Goal: Task Accomplishment & Management: Use online tool/utility

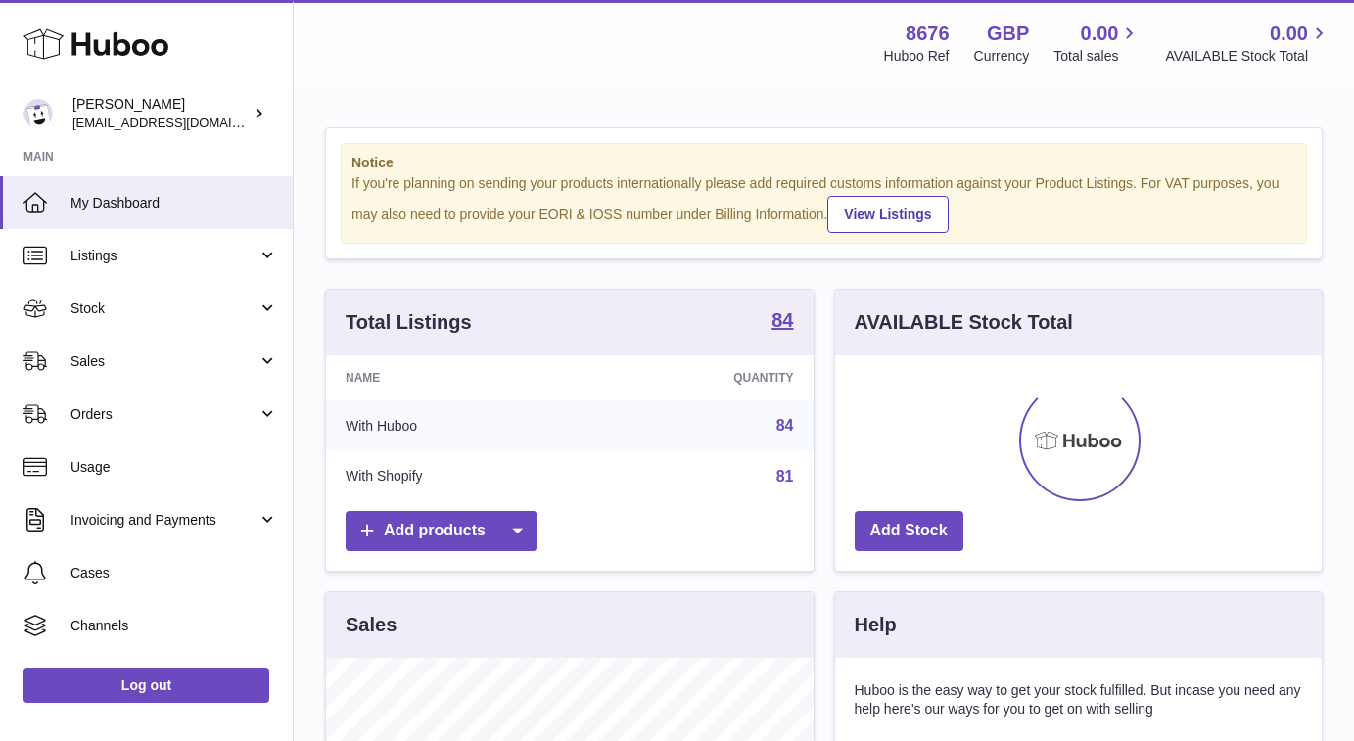
scroll to position [305, 487]
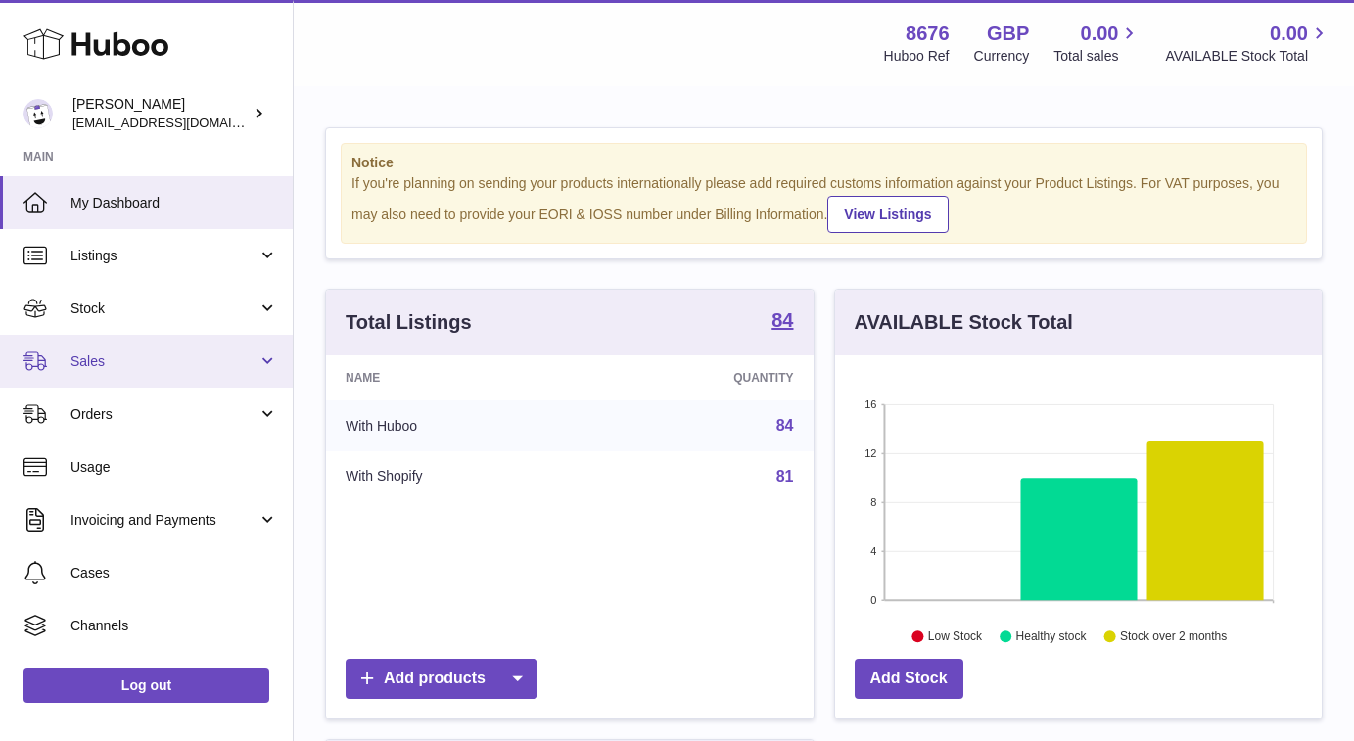
click at [188, 368] on link "Sales" at bounding box center [146, 361] width 293 height 53
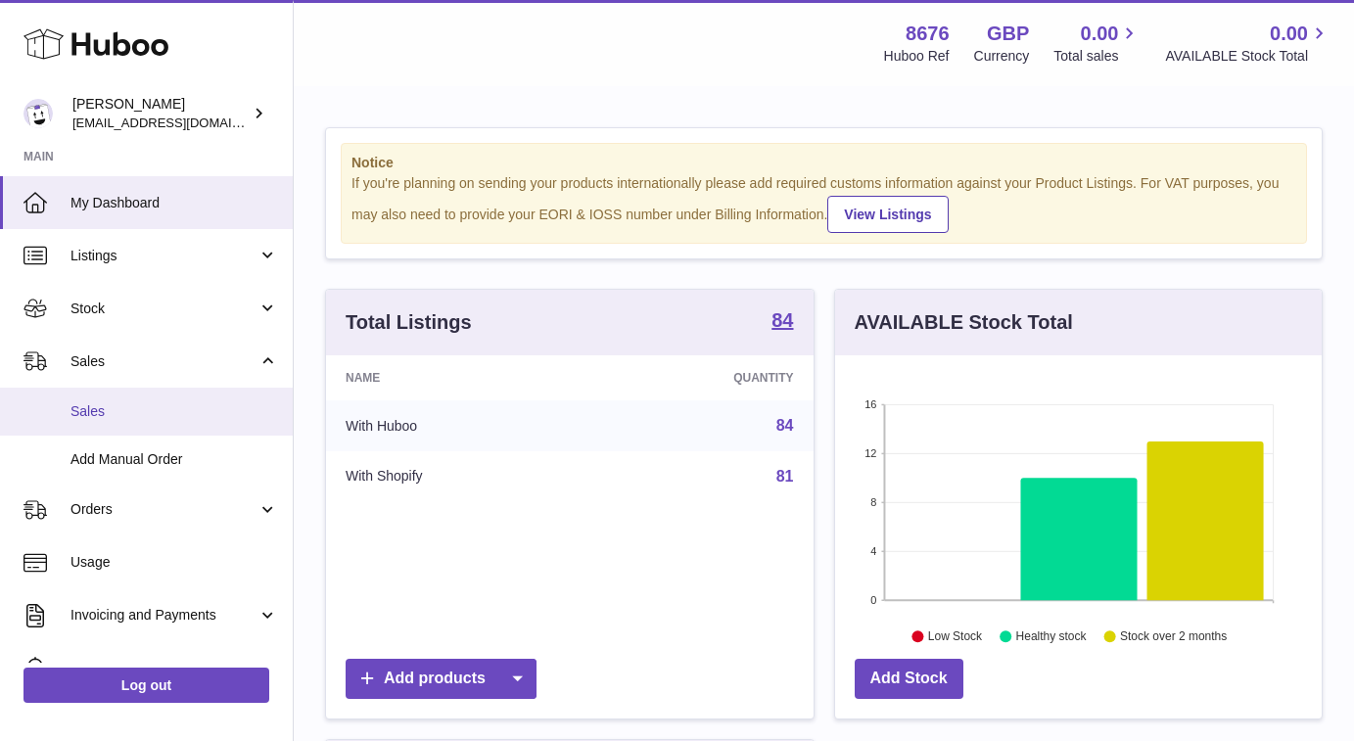
click at [188, 405] on span "Sales" at bounding box center [174, 411] width 208 height 19
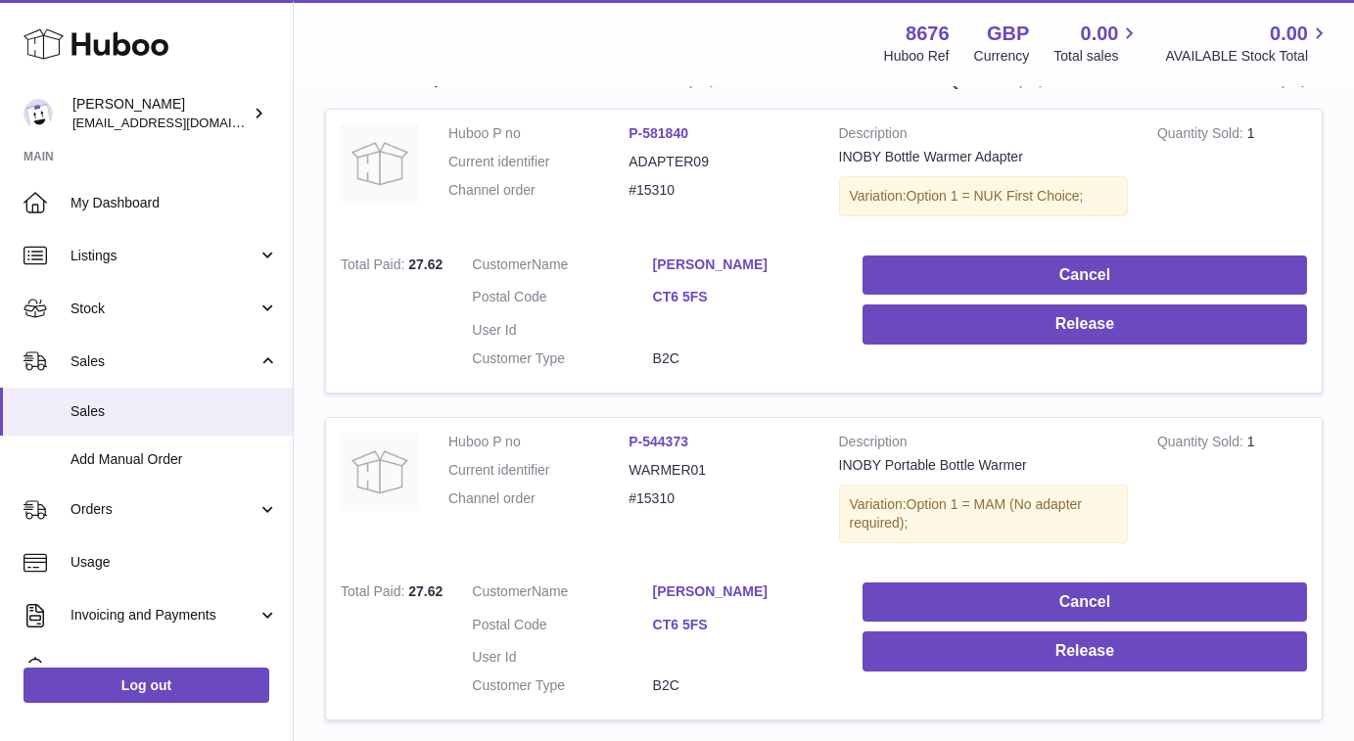
scroll to position [354, 0]
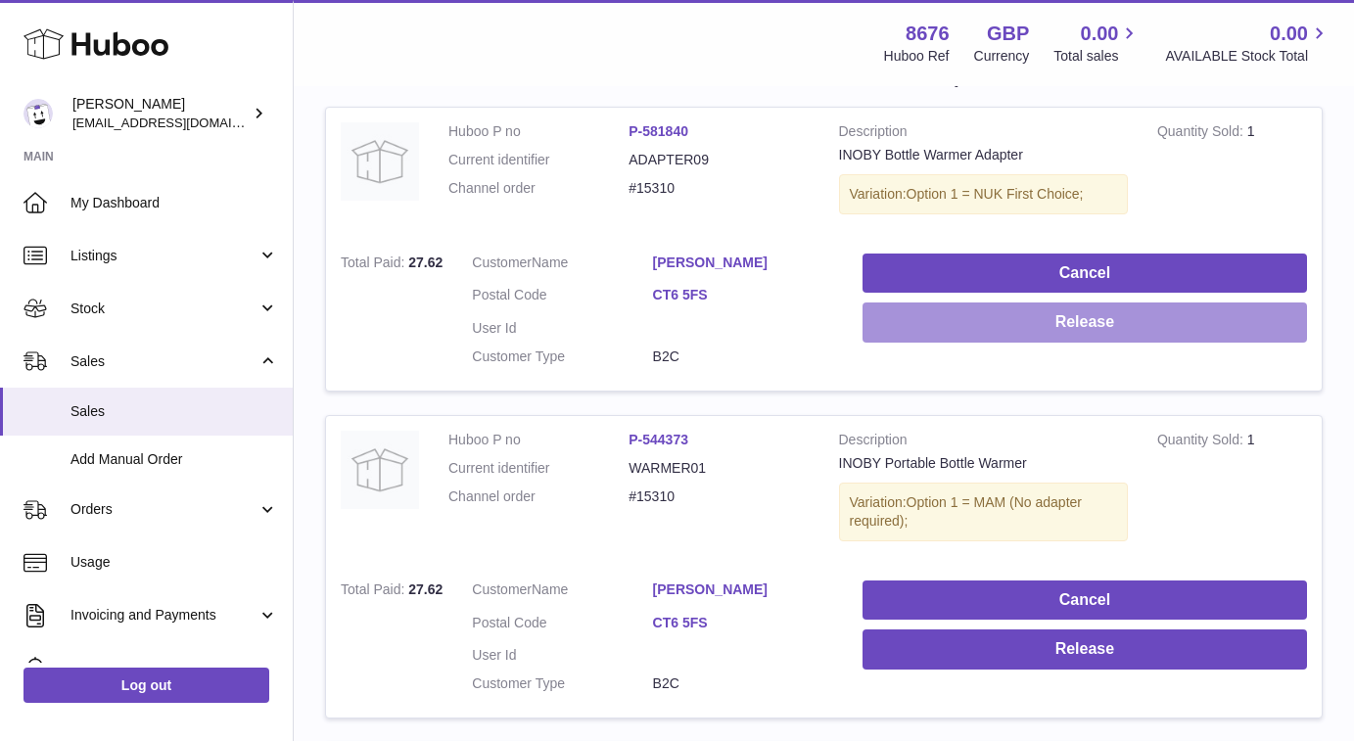
click at [884, 326] on button "Release" at bounding box center [1085, 323] width 445 height 40
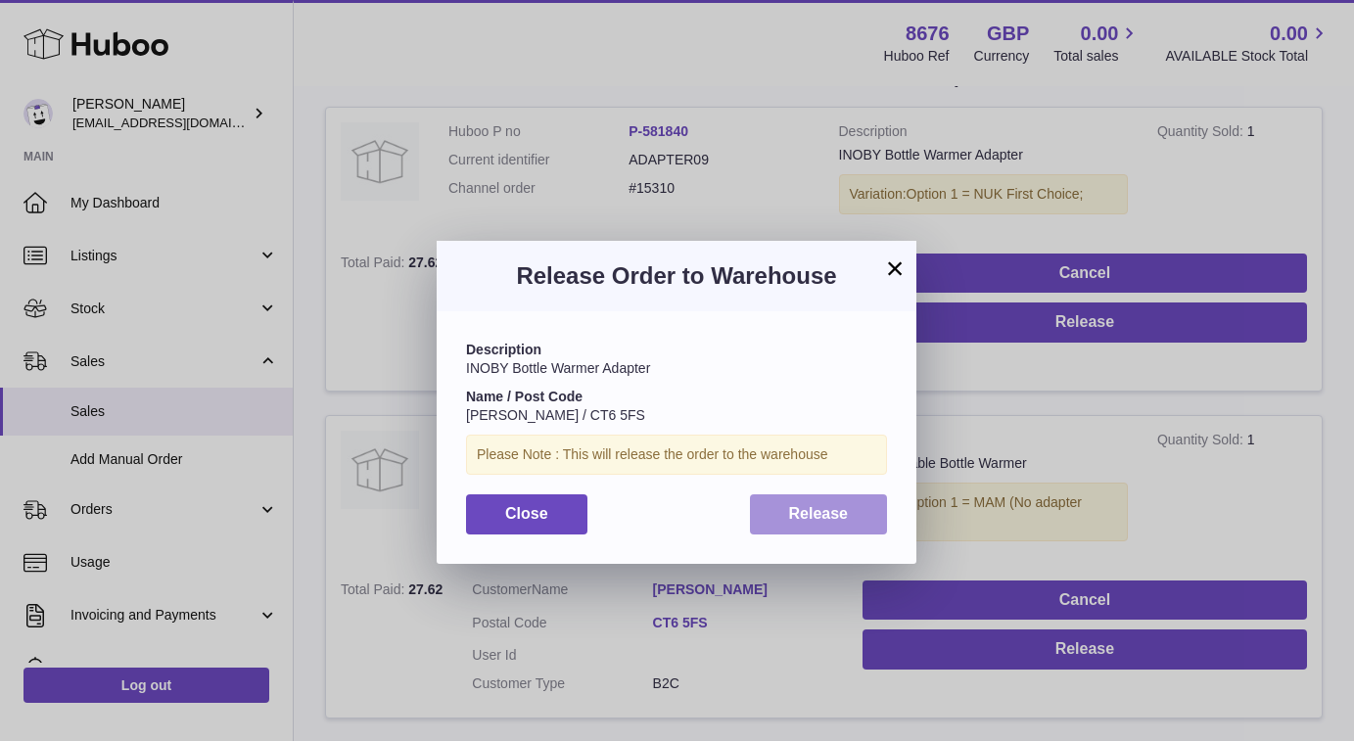
click at [809, 513] on span "Release" at bounding box center [819, 513] width 60 height 17
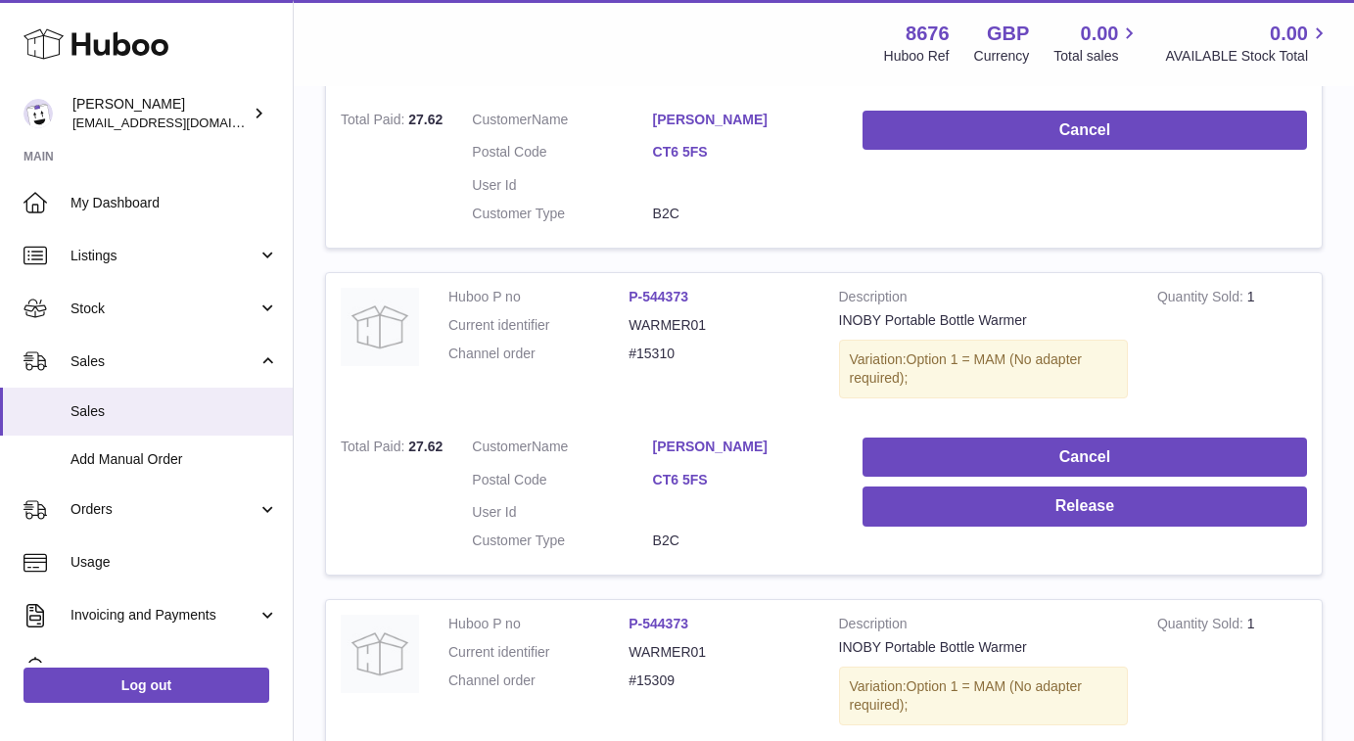
scroll to position [517, 0]
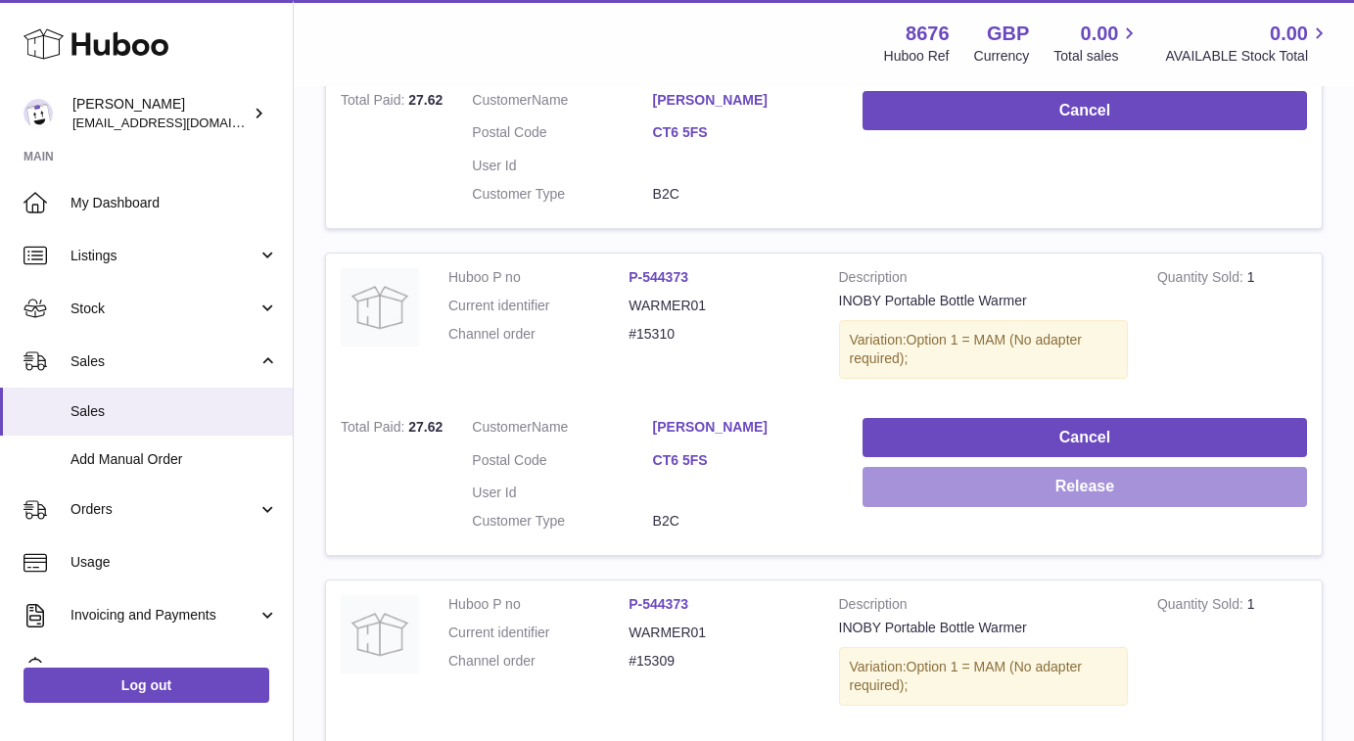
click at [953, 467] on button "Release" at bounding box center [1085, 487] width 445 height 40
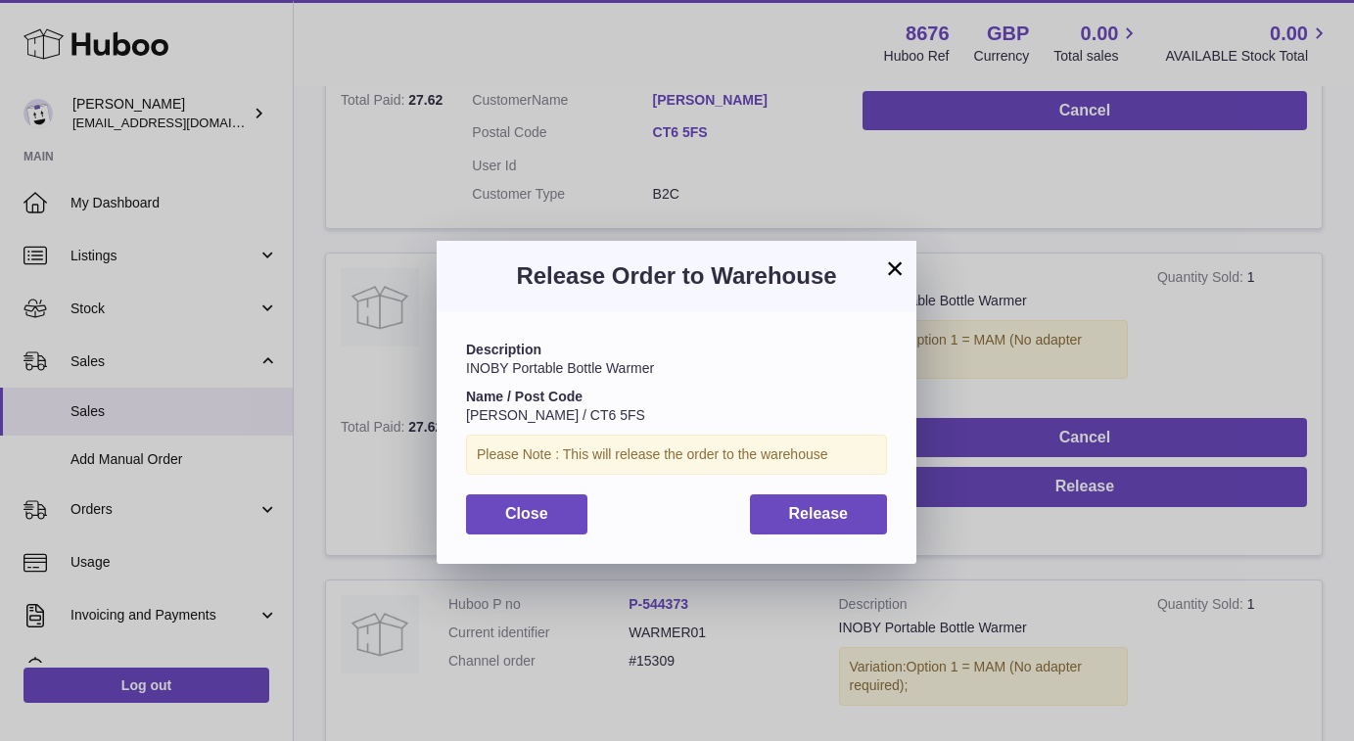
click at [843, 482] on div "Description INOBY Portable Bottle Warmer Name / Post Code [PERSON_NAME] / CT6 5…" at bounding box center [677, 437] width 480 height 252
click at [837, 505] on span "Release" at bounding box center [819, 513] width 60 height 17
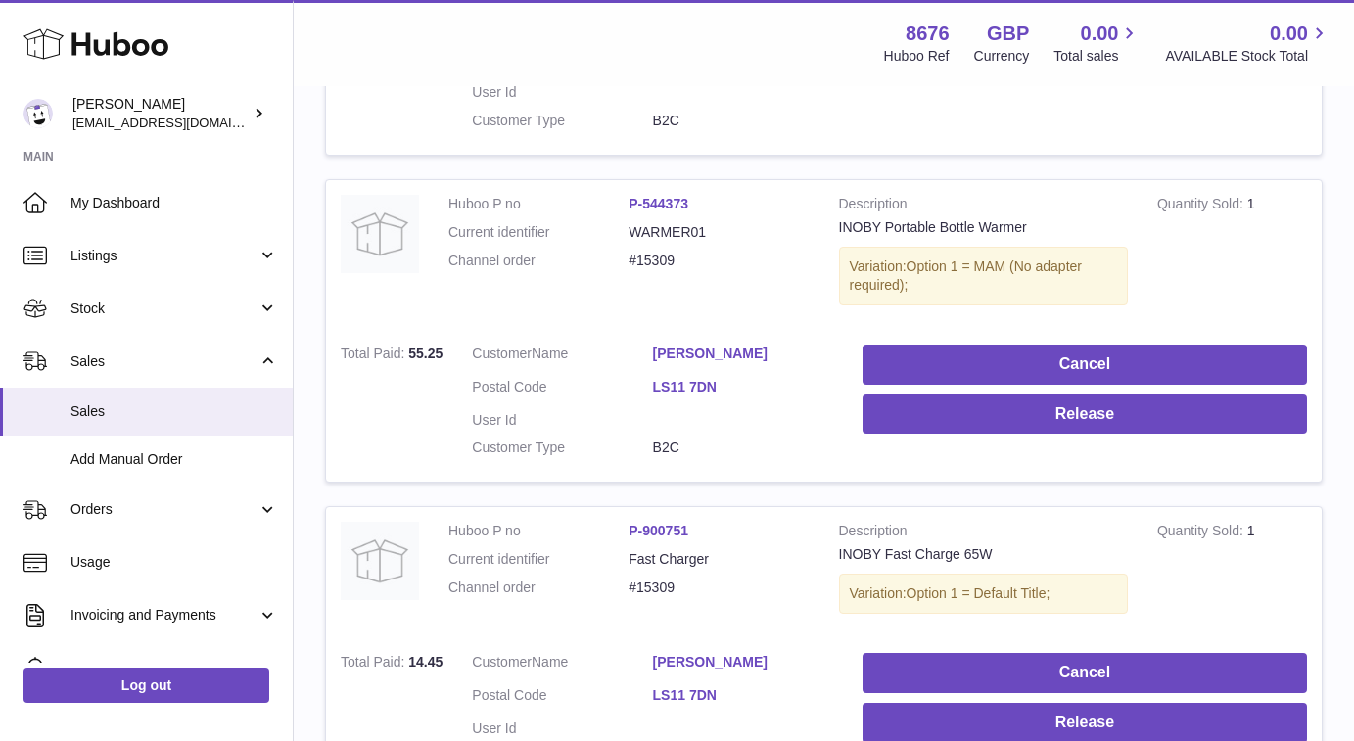
scroll to position [928, 0]
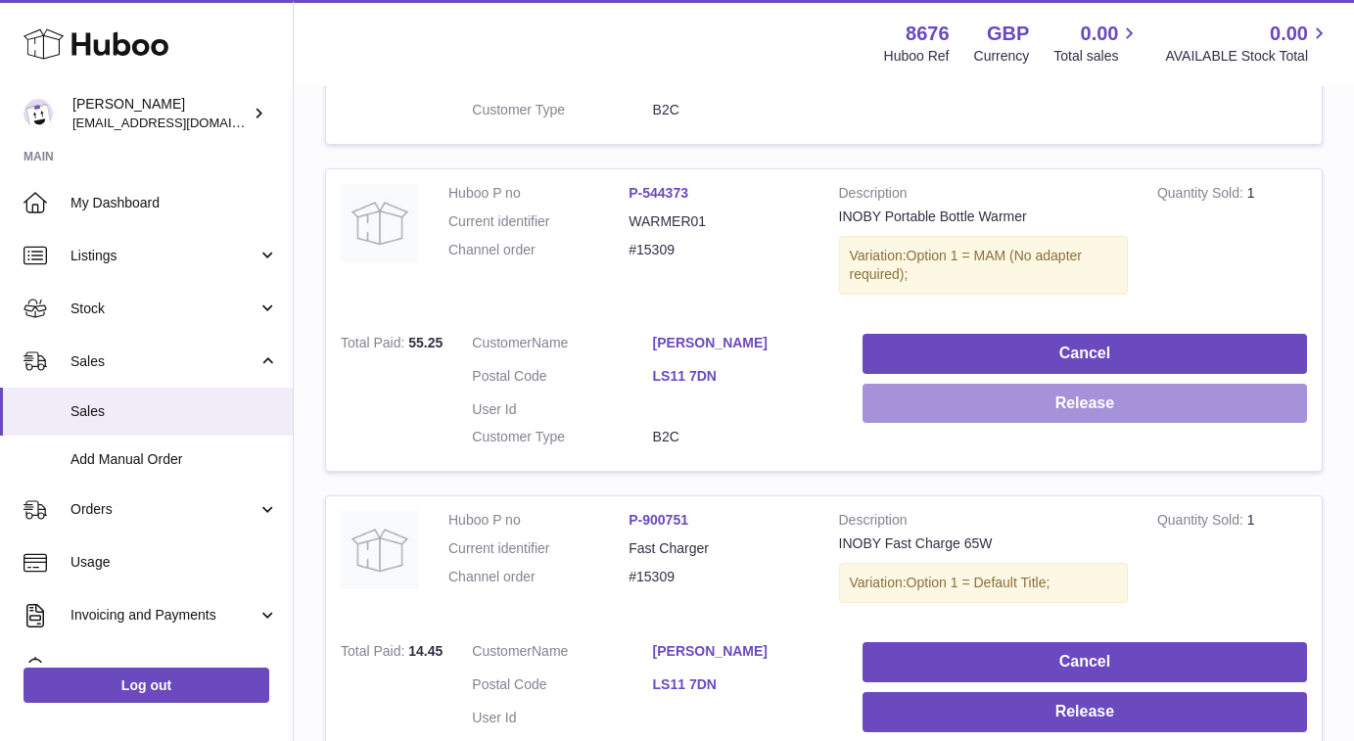
click at [963, 391] on button "Release" at bounding box center [1085, 404] width 445 height 40
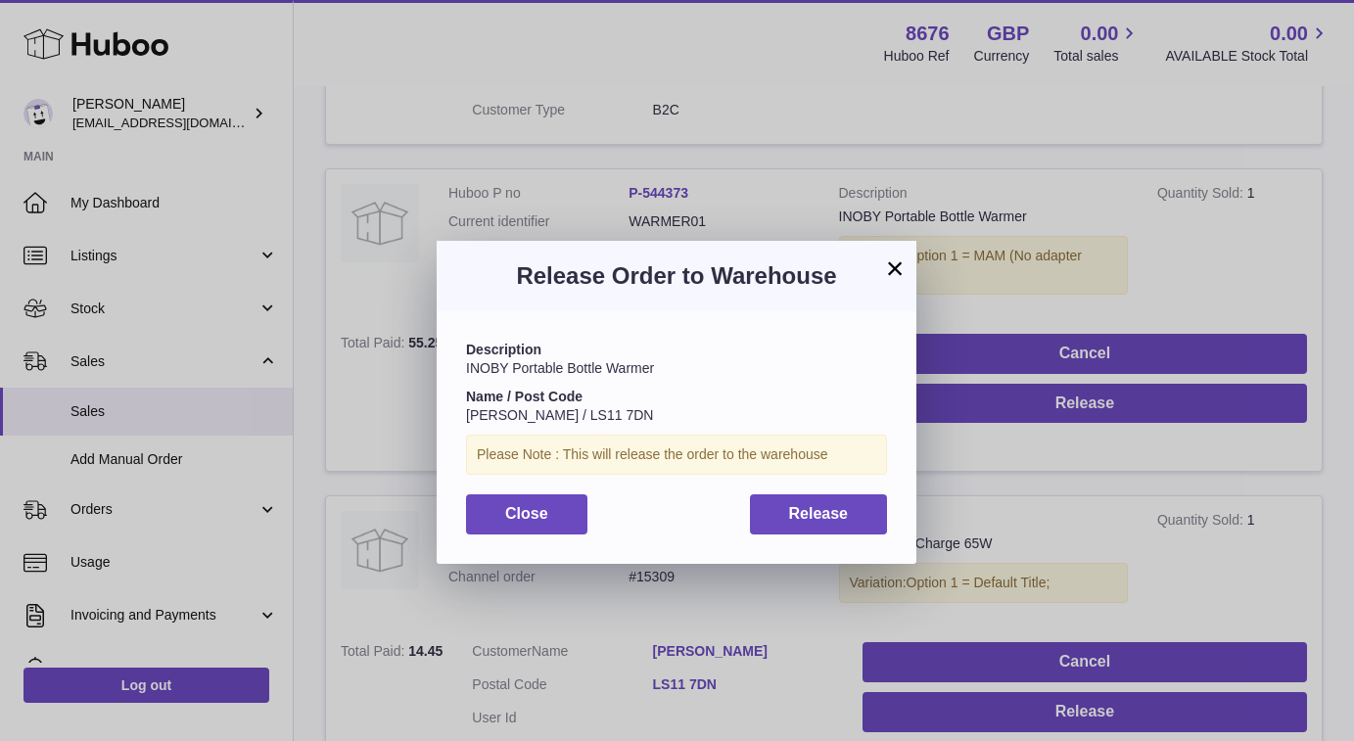
click at [823, 487] on div "Description INOBY Portable Bottle Warmer Name / Post Code Zafreen Akhtar / LS11…" at bounding box center [677, 437] width 480 height 252
click at [820, 518] on button "Release" at bounding box center [819, 514] width 138 height 40
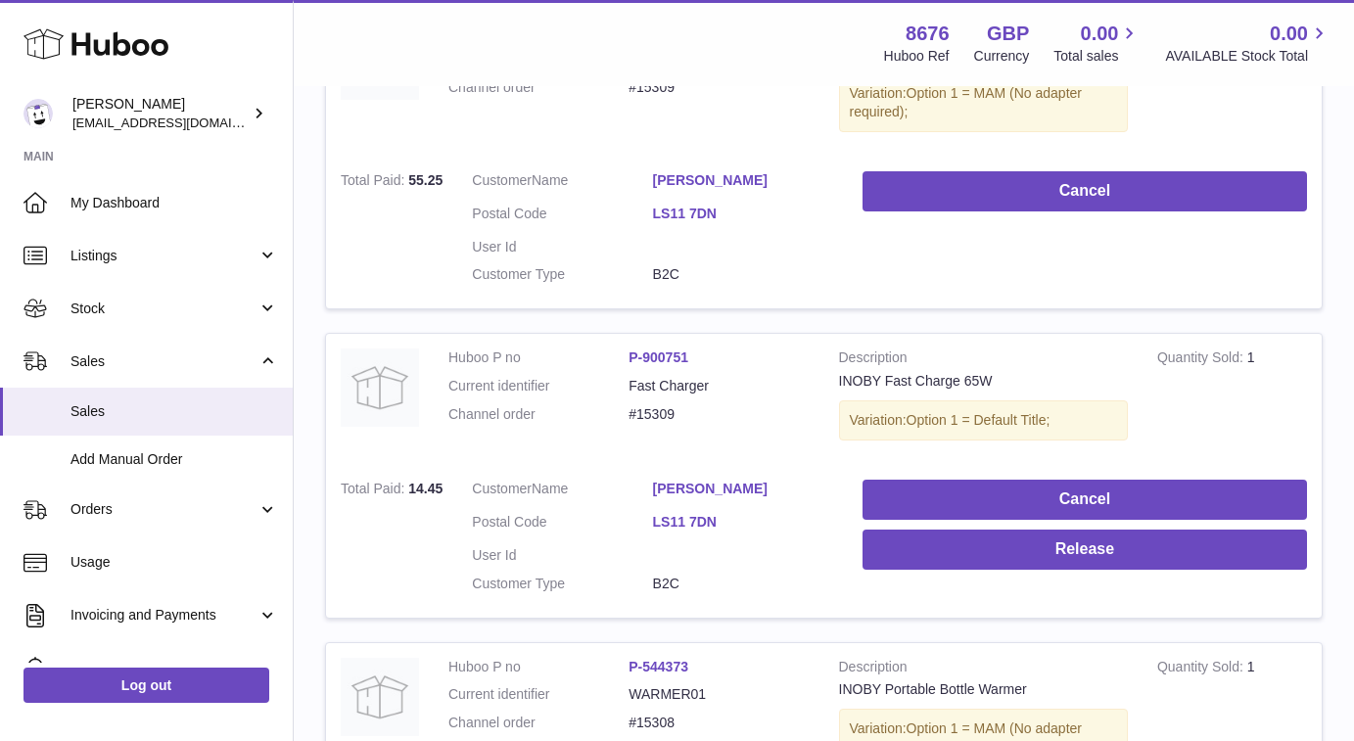
scroll to position [1183, 0]
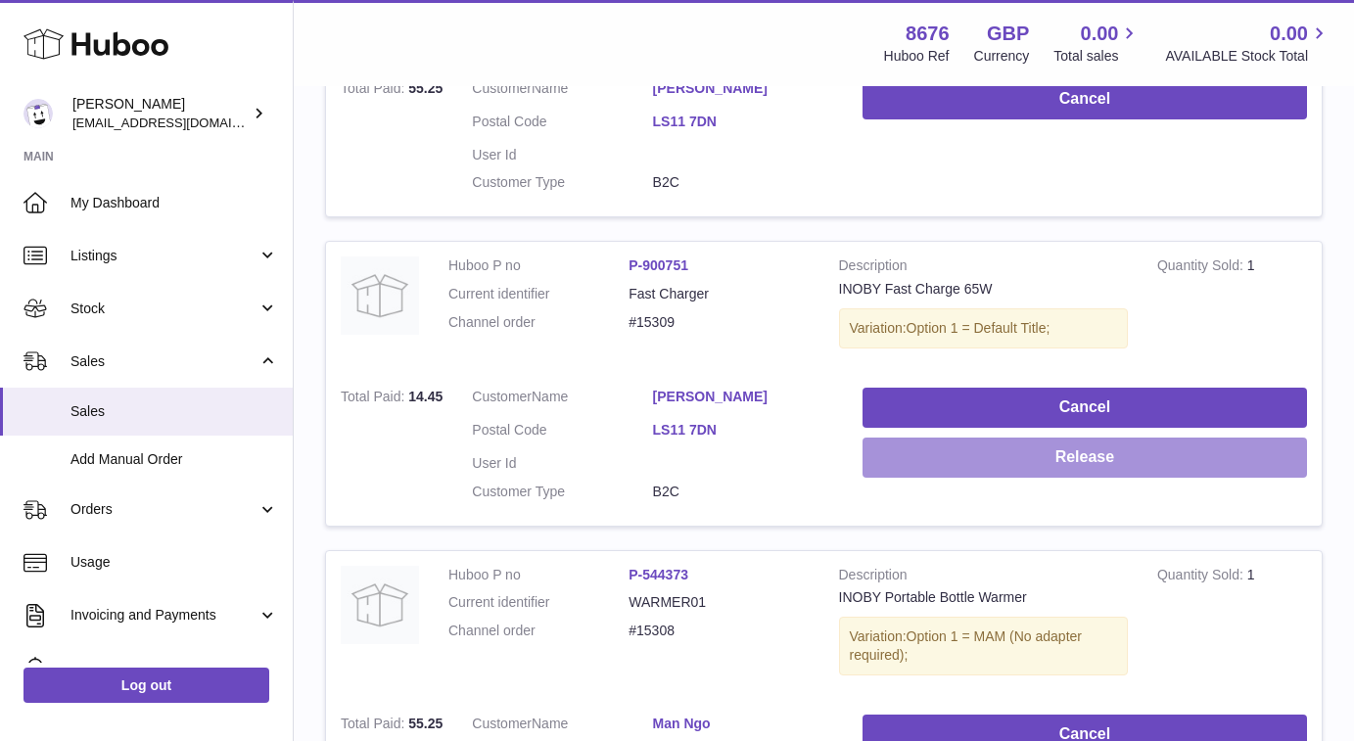
click at [917, 449] on button "Release" at bounding box center [1085, 458] width 445 height 40
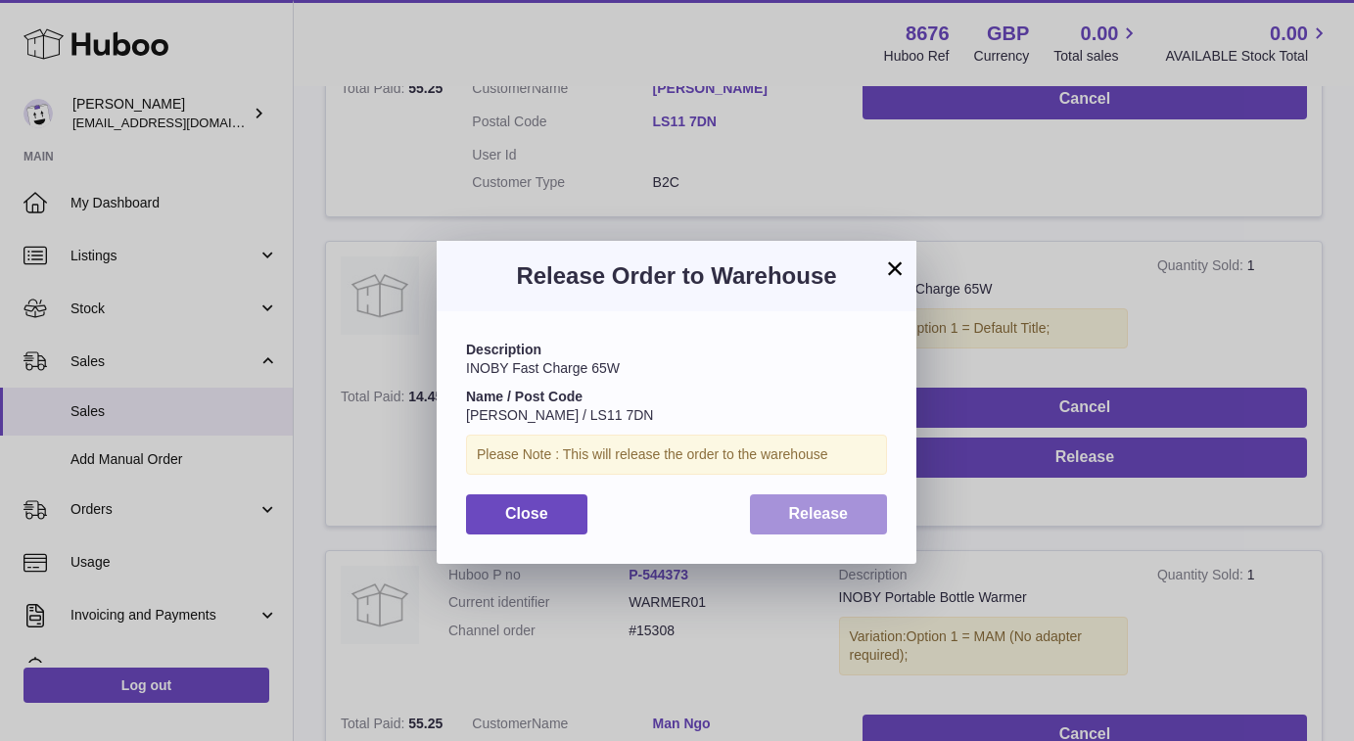
click at [821, 513] on span "Release" at bounding box center [819, 513] width 60 height 17
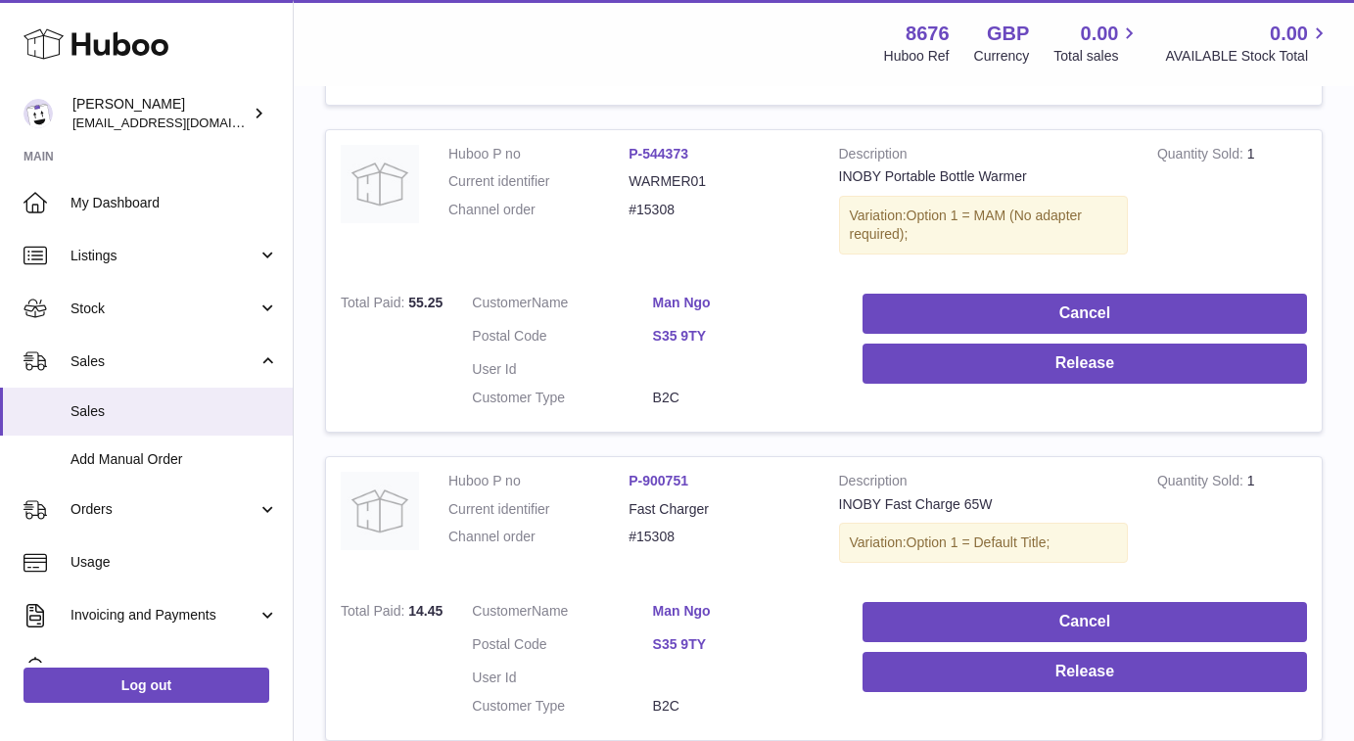
scroll to position [1557, 0]
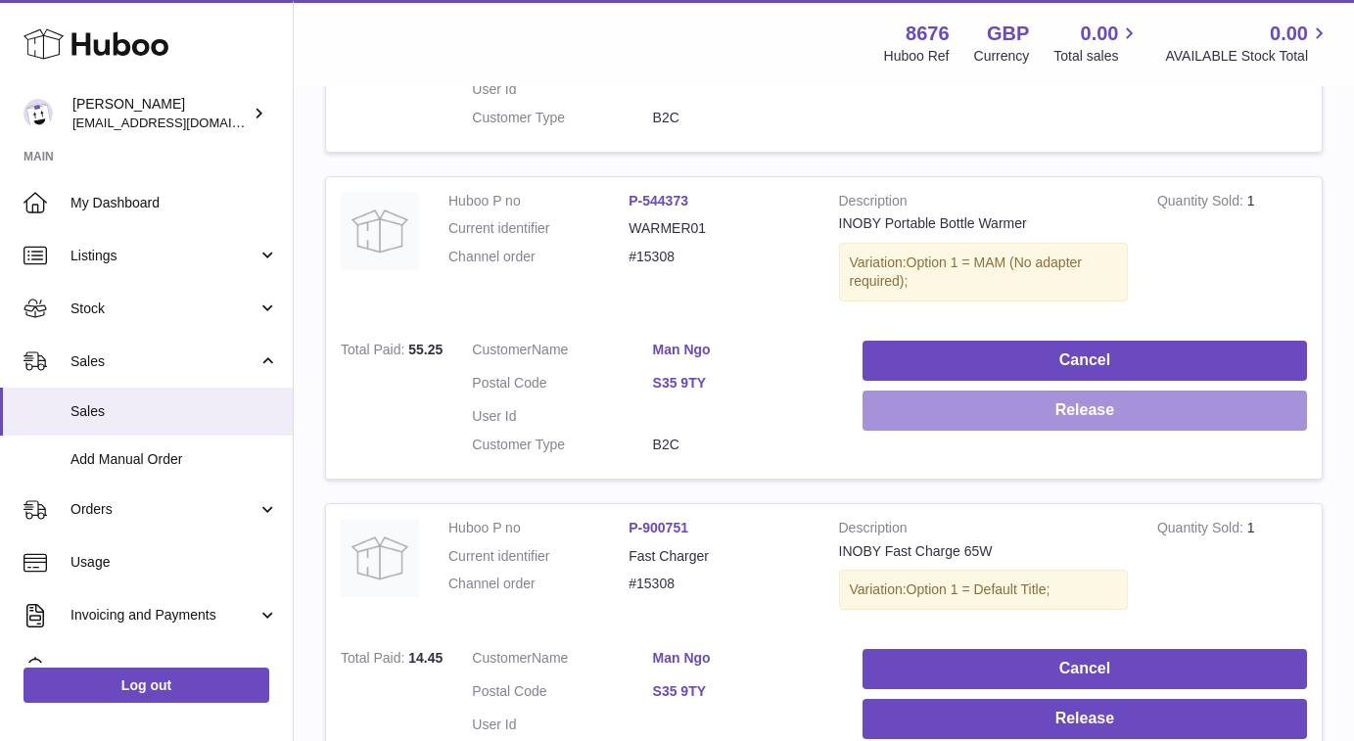
click at [913, 391] on button "Release" at bounding box center [1085, 411] width 445 height 40
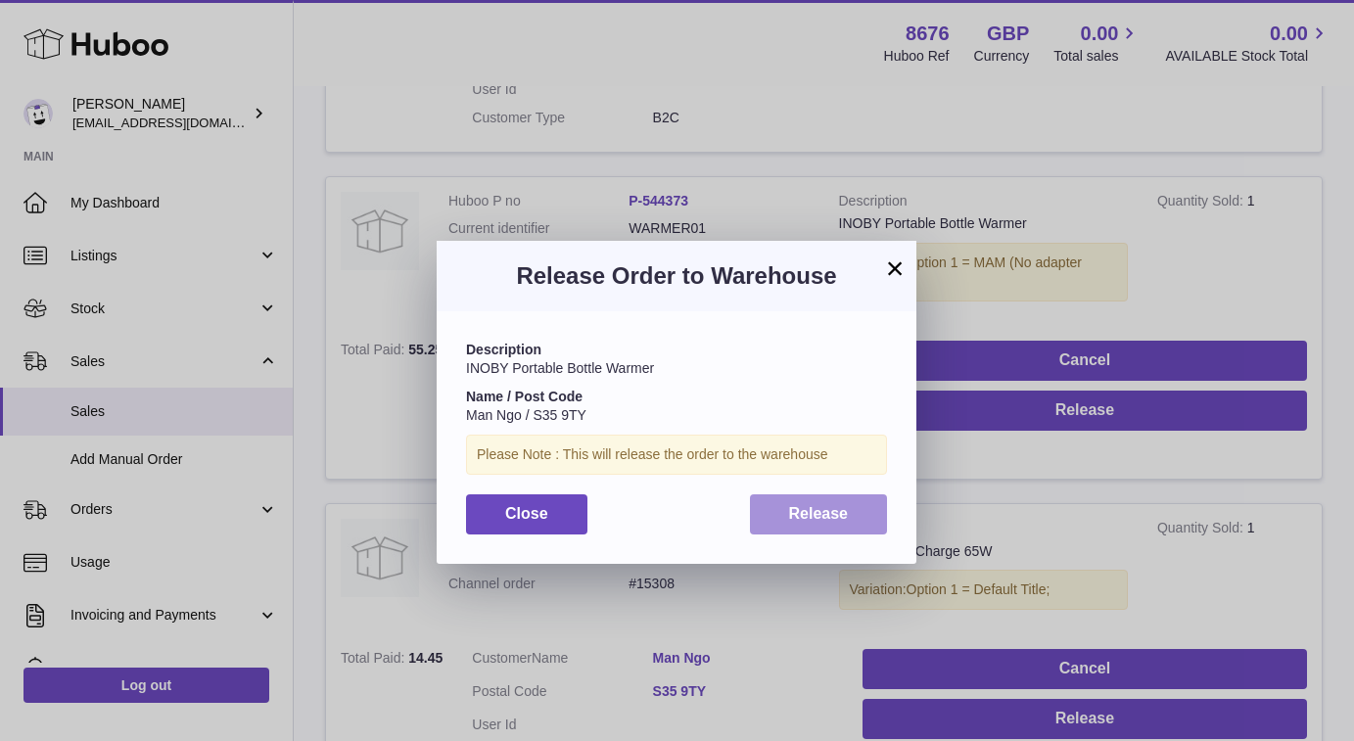
click at [830, 494] on button "Release" at bounding box center [819, 514] width 138 height 40
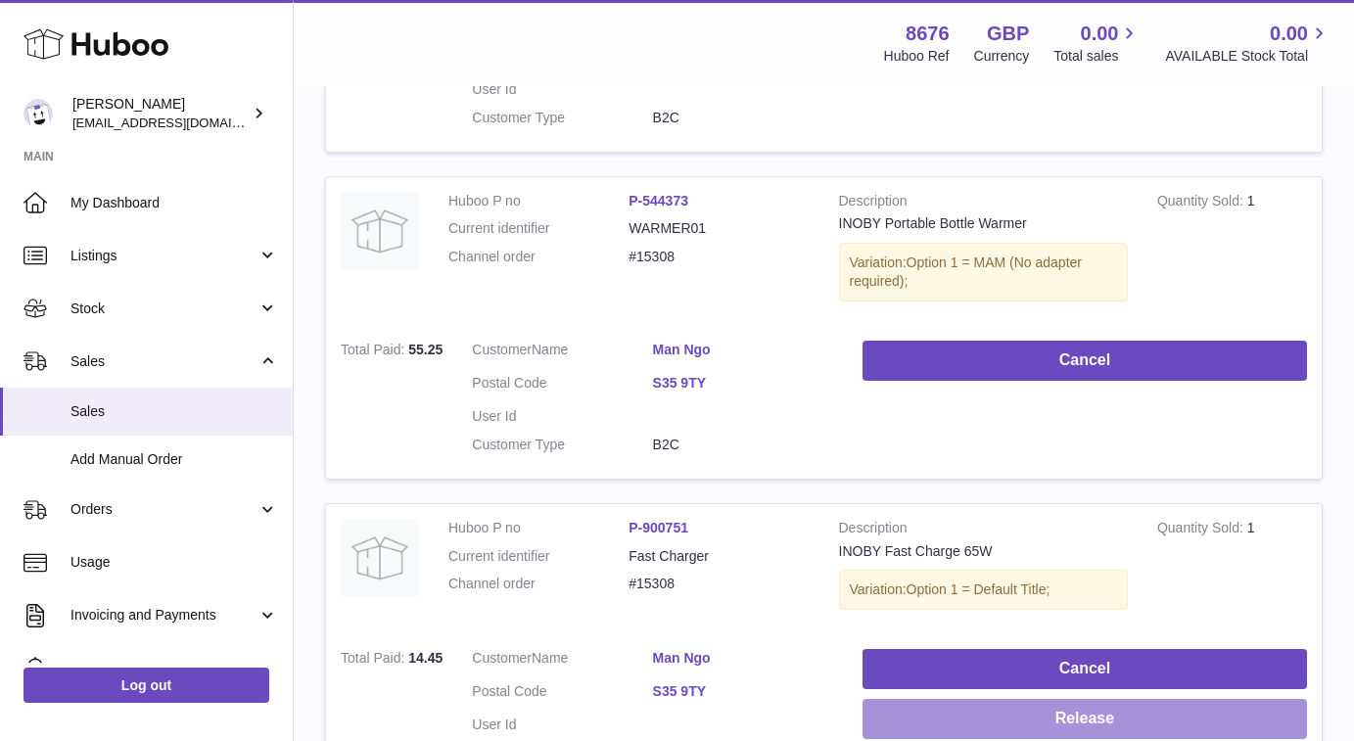
click at [963, 699] on button "Release" at bounding box center [1085, 719] width 445 height 40
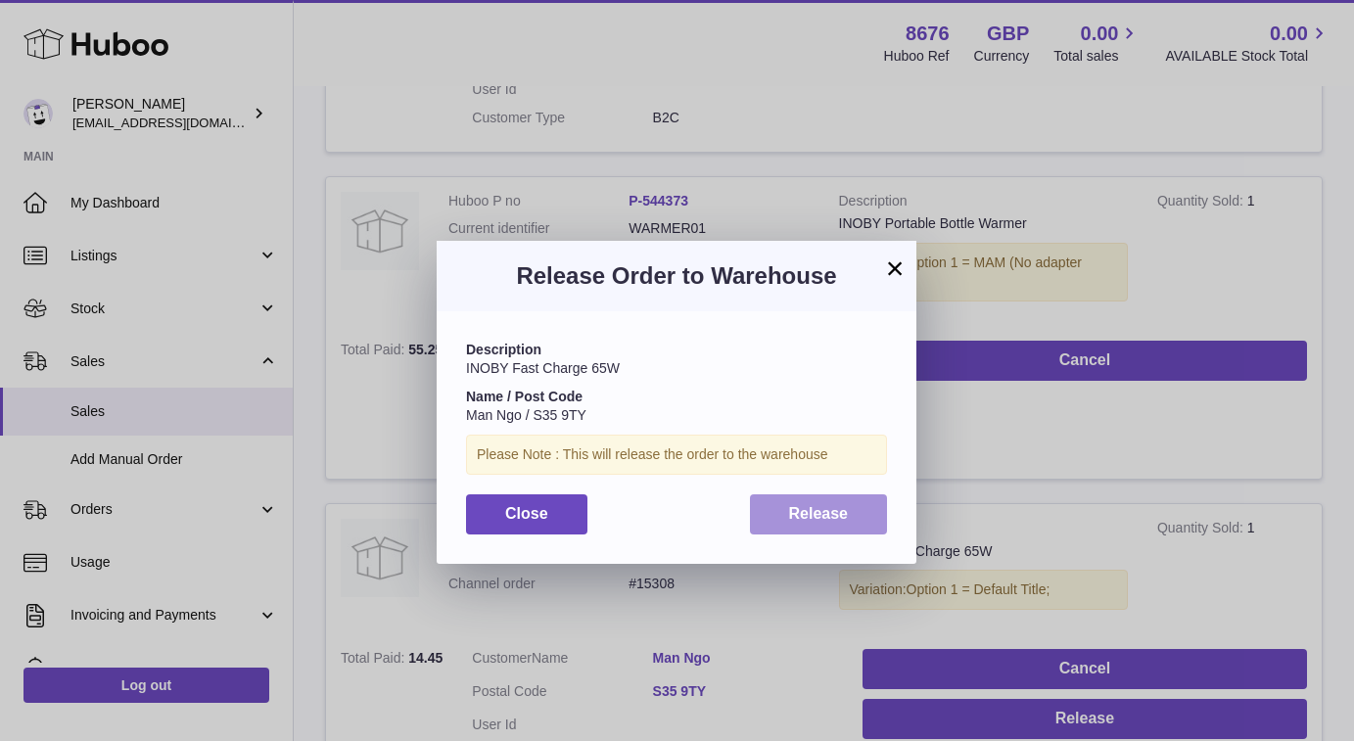
click at [826, 505] on span "Release" at bounding box center [819, 513] width 60 height 17
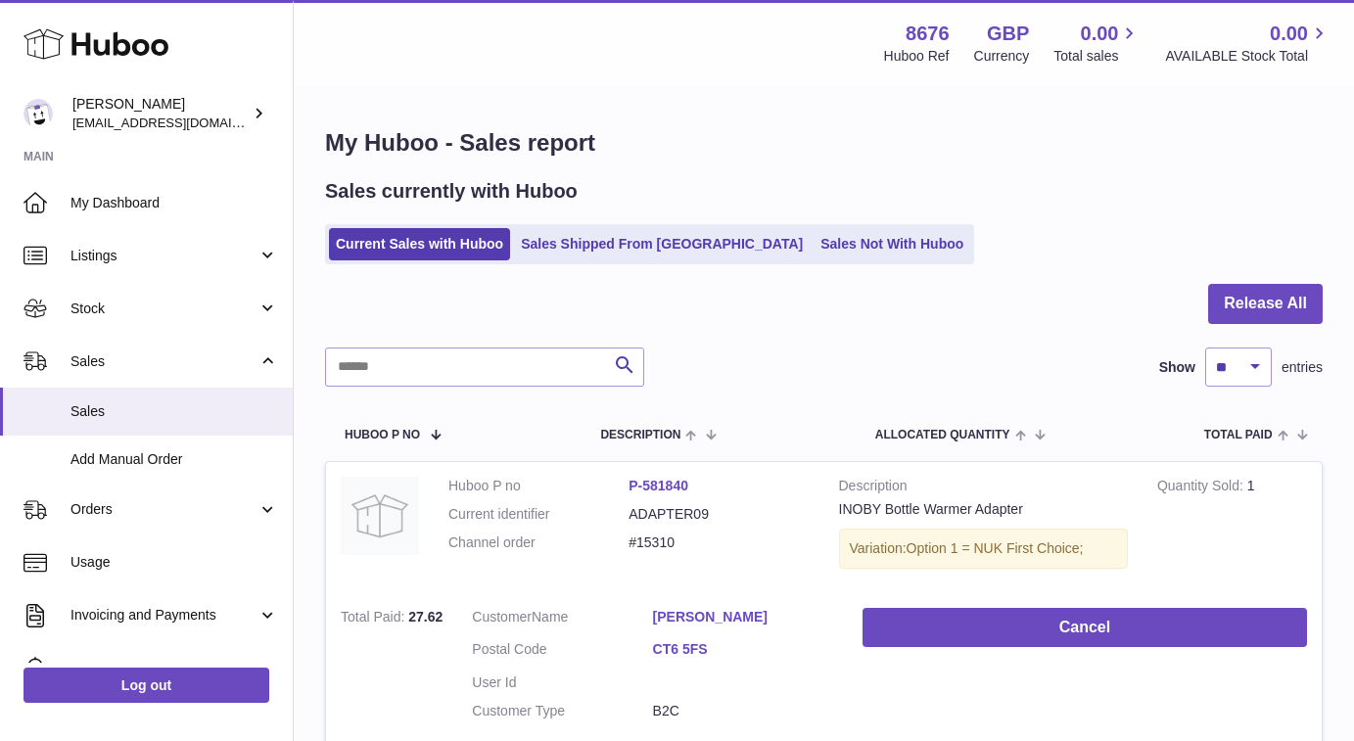
scroll to position [0, 0]
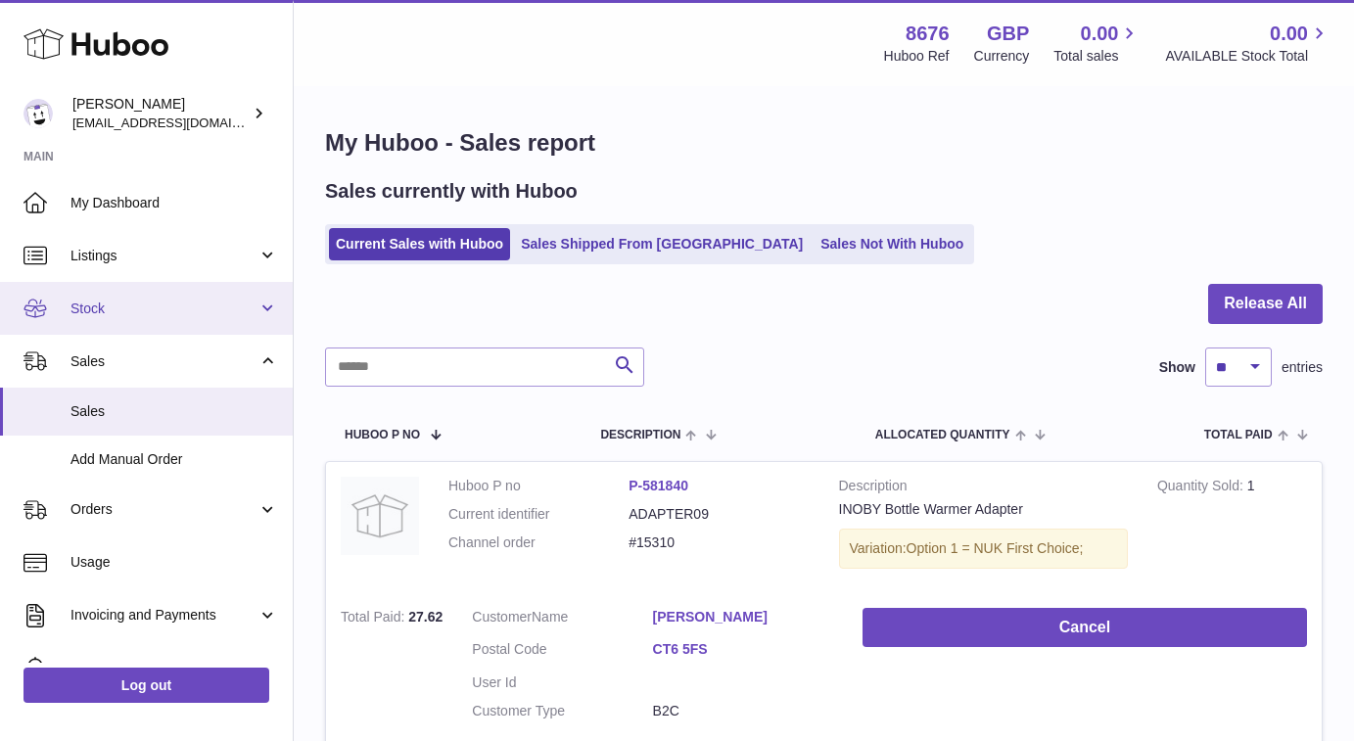
click at [192, 313] on span "Stock" at bounding box center [163, 309] width 187 height 19
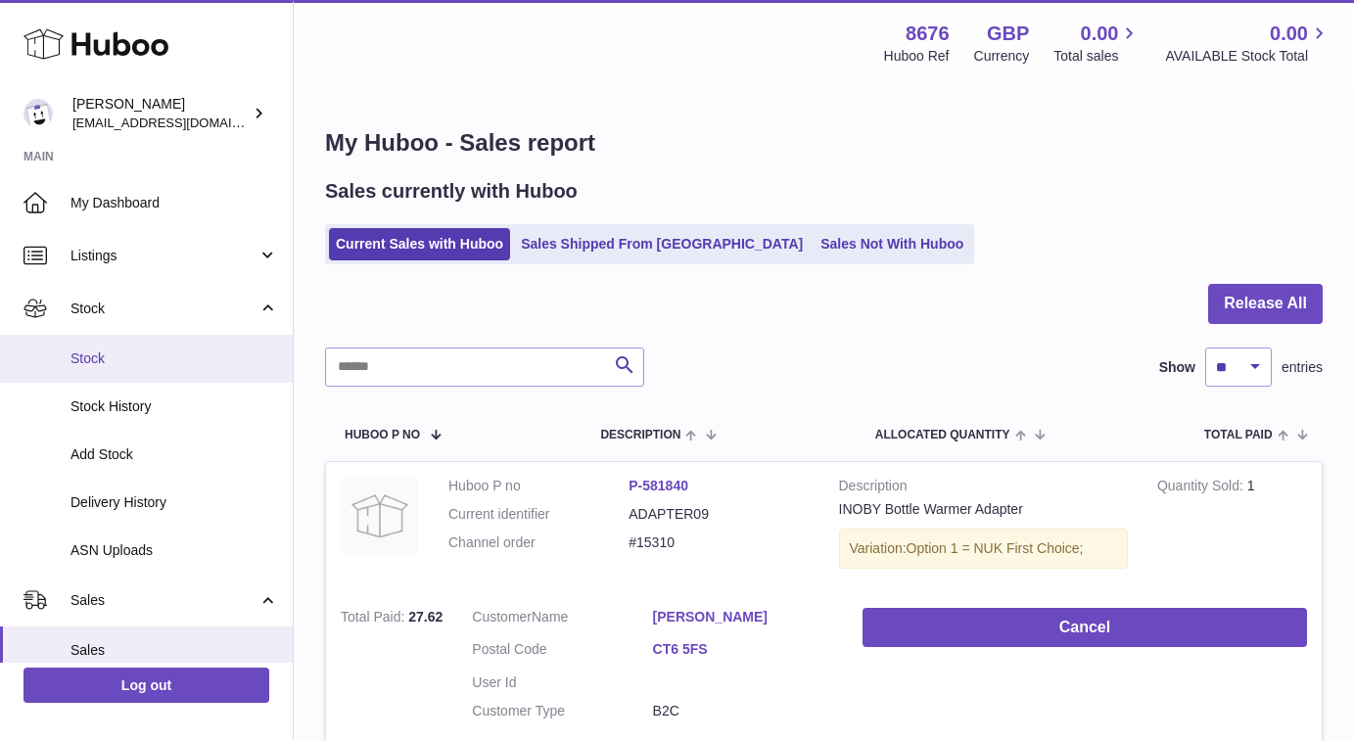
click at [153, 350] on span "Stock" at bounding box center [174, 359] width 208 height 19
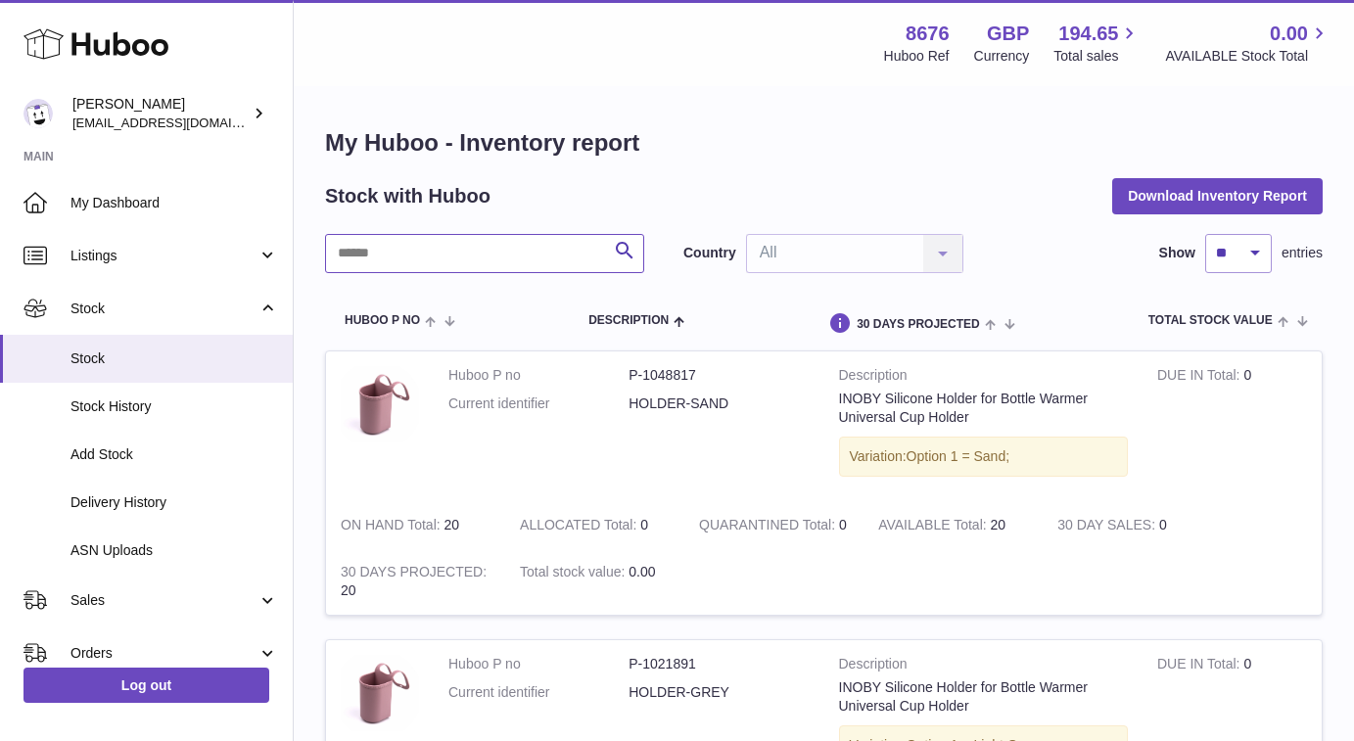
click at [445, 260] on input "text" at bounding box center [484, 253] width 319 height 39
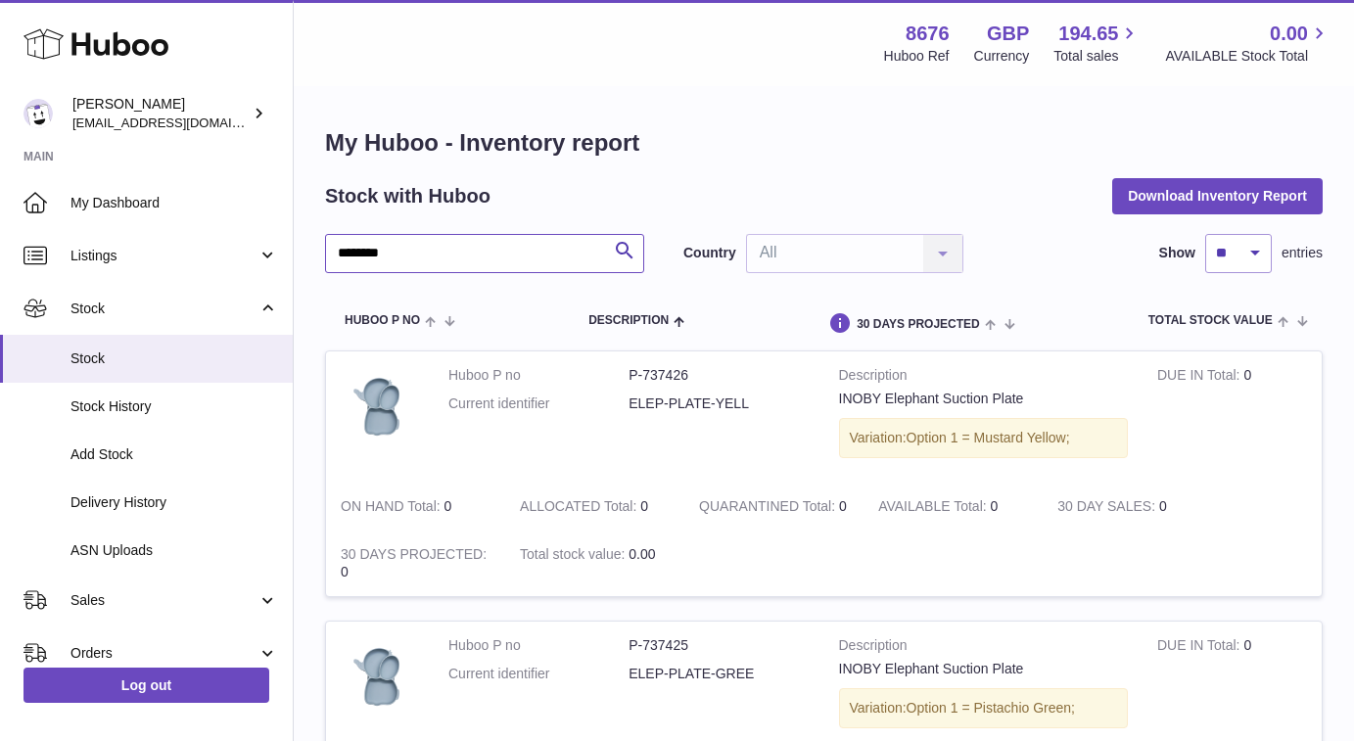
click at [431, 249] on input "********" at bounding box center [484, 253] width 319 height 39
click at [438, 247] on input "****" at bounding box center [484, 253] width 319 height 39
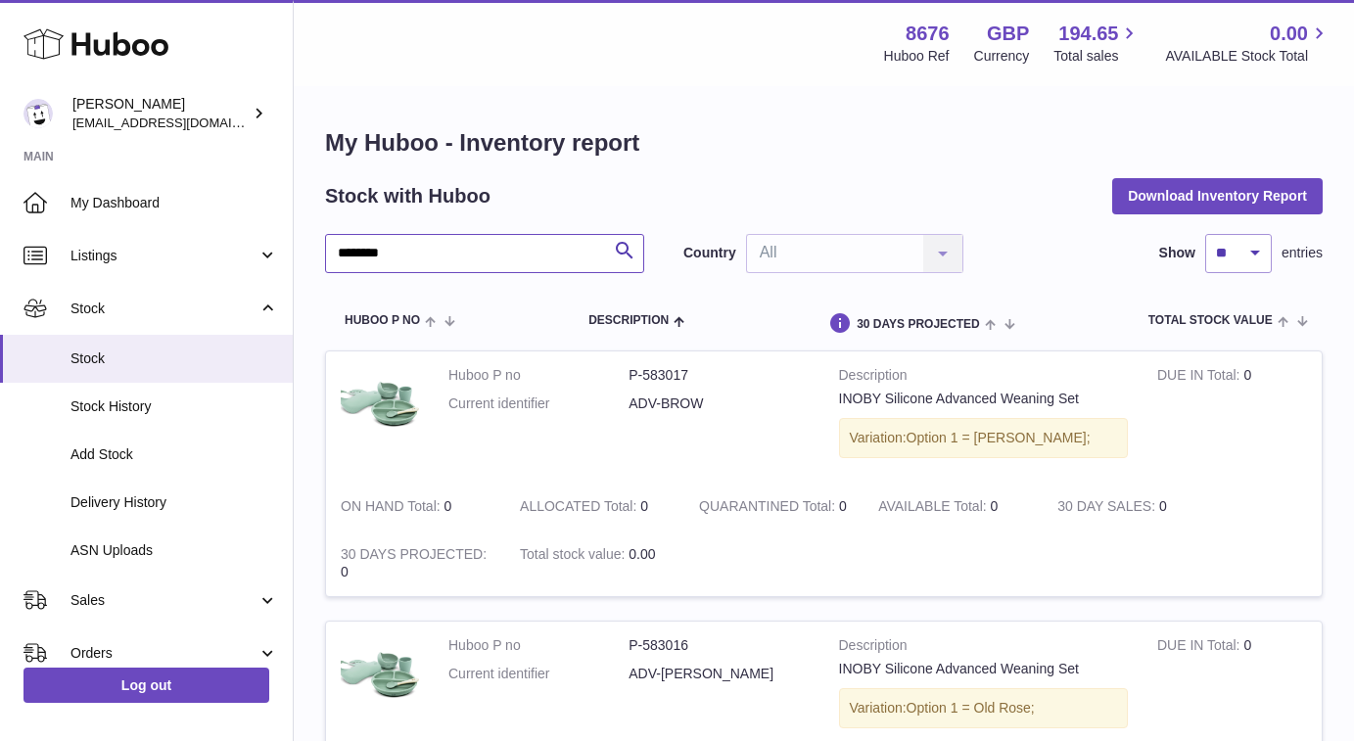
click at [500, 261] on input "********" at bounding box center [484, 253] width 319 height 39
type input "*******"
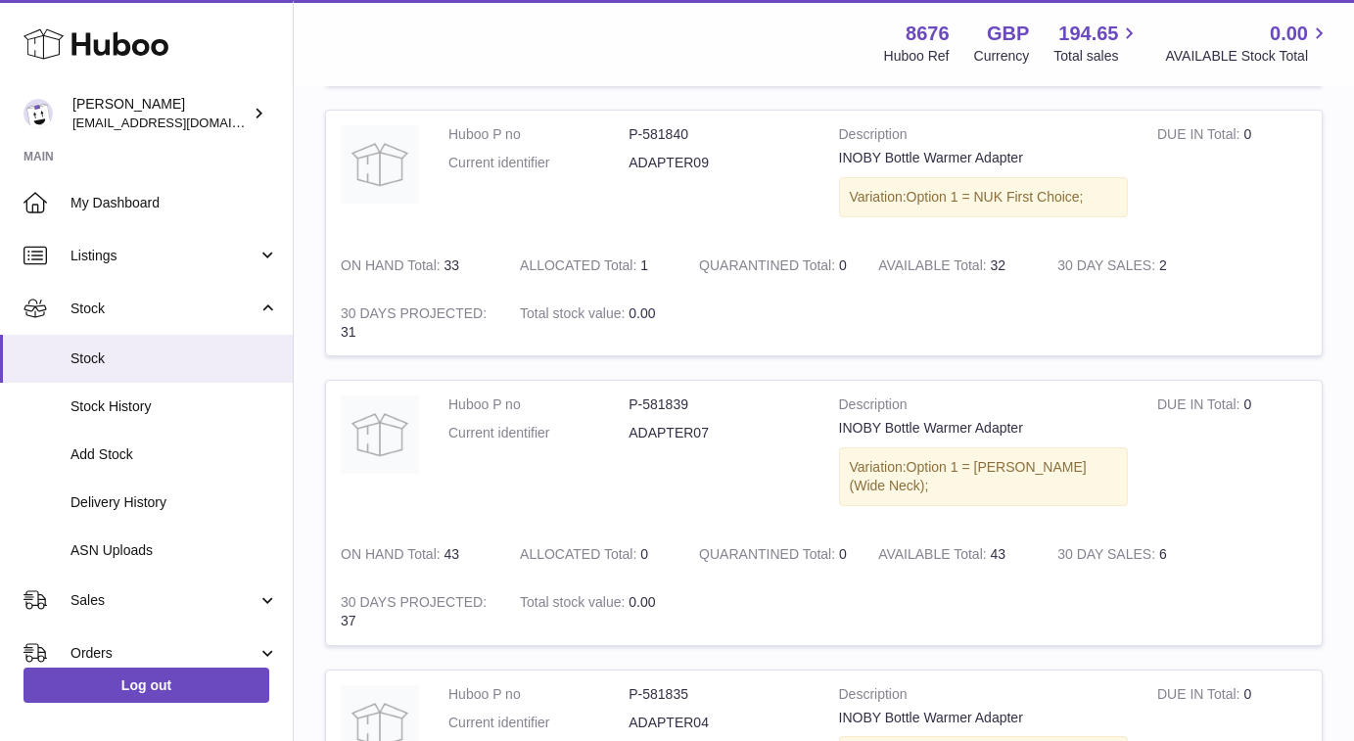
scroll to position [1381, 0]
